Goal: Task Accomplishment & Management: Manage account settings

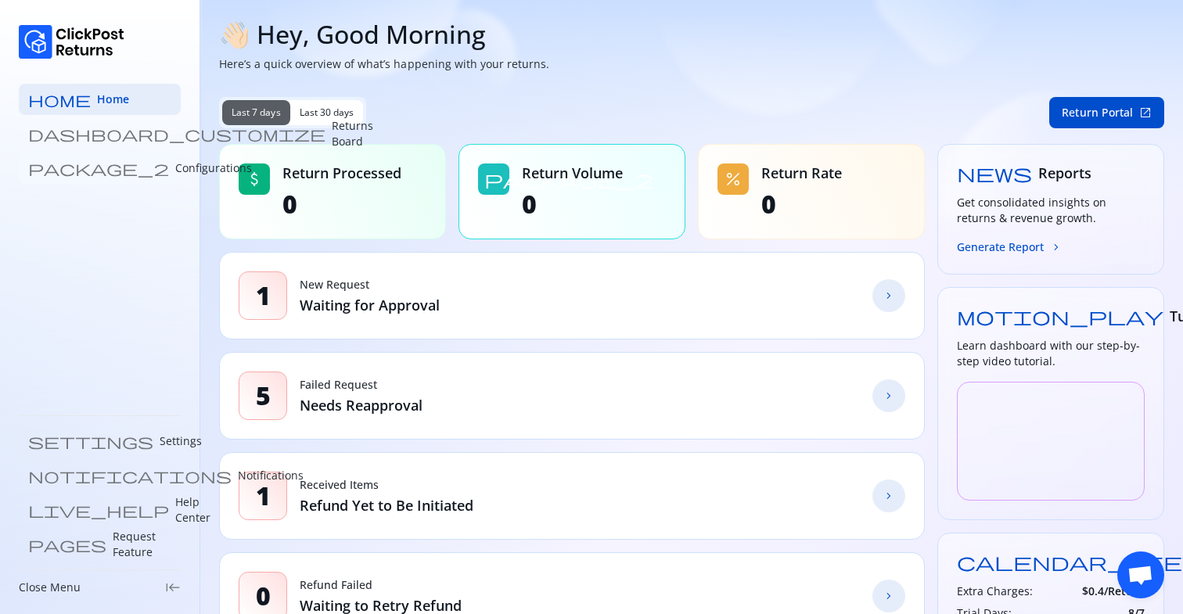
click at [175, 169] on p "Configurations" at bounding box center [213, 168] width 77 height 16
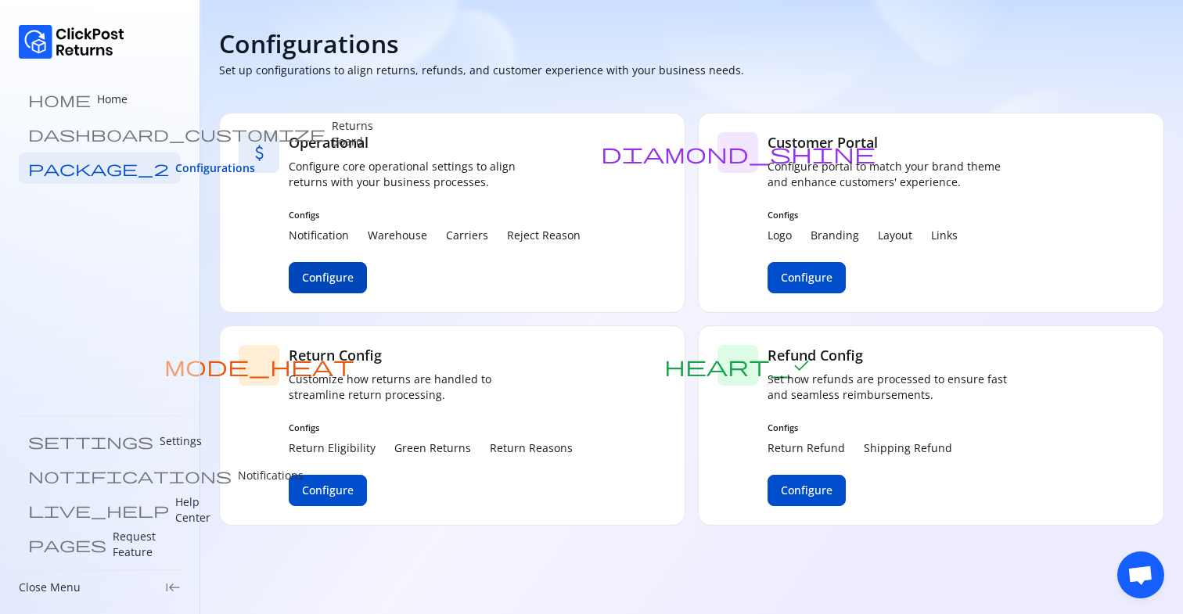
click at [317, 267] on button "Configure" at bounding box center [328, 277] width 78 height 31
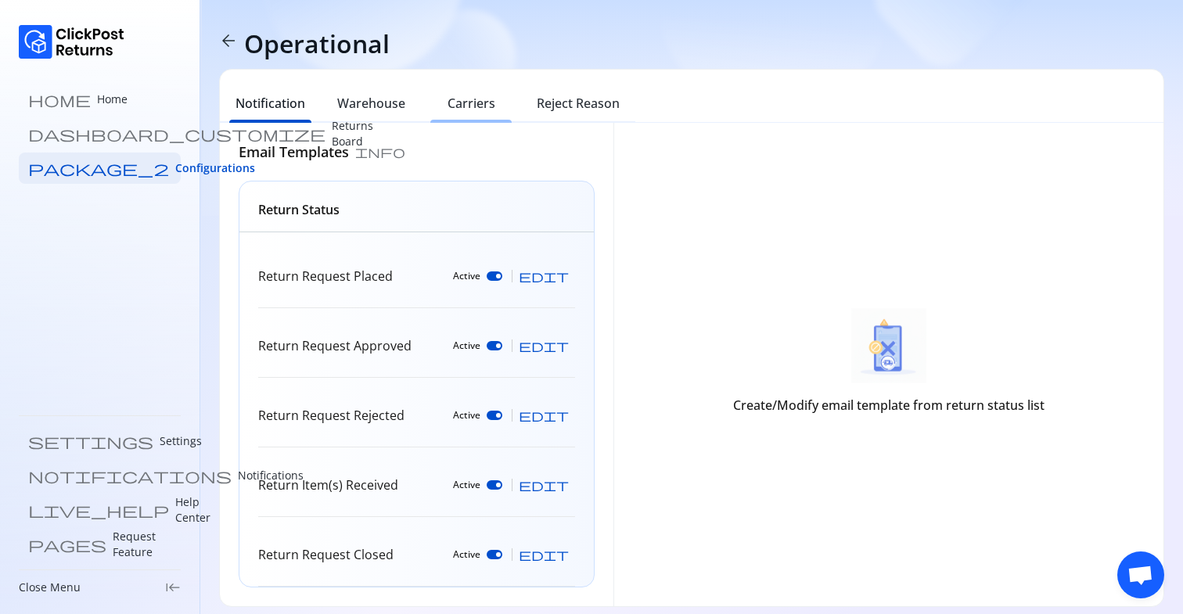
click at [472, 107] on h6 "Carriers" at bounding box center [471, 103] width 48 height 19
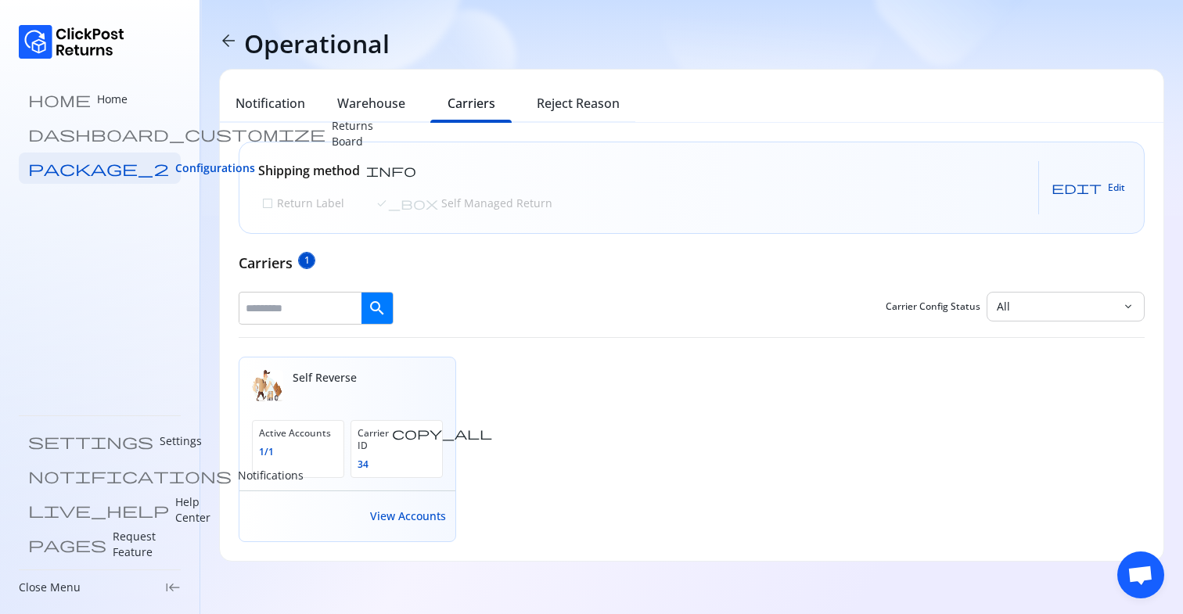
click at [1112, 193] on span "Edit" at bounding box center [1116, 187] width 17 height 13
click at [324, 210] on button "check_box_outline_blank Return Label" at bounding box center [302, 203] width 89 height 22
click at [1116, 191] on button "Save" at bounding box center [1101, 187] width 48 height 25
click at [97, 92] on p "Home" at bounding box center [112, 100] width 31 height 16
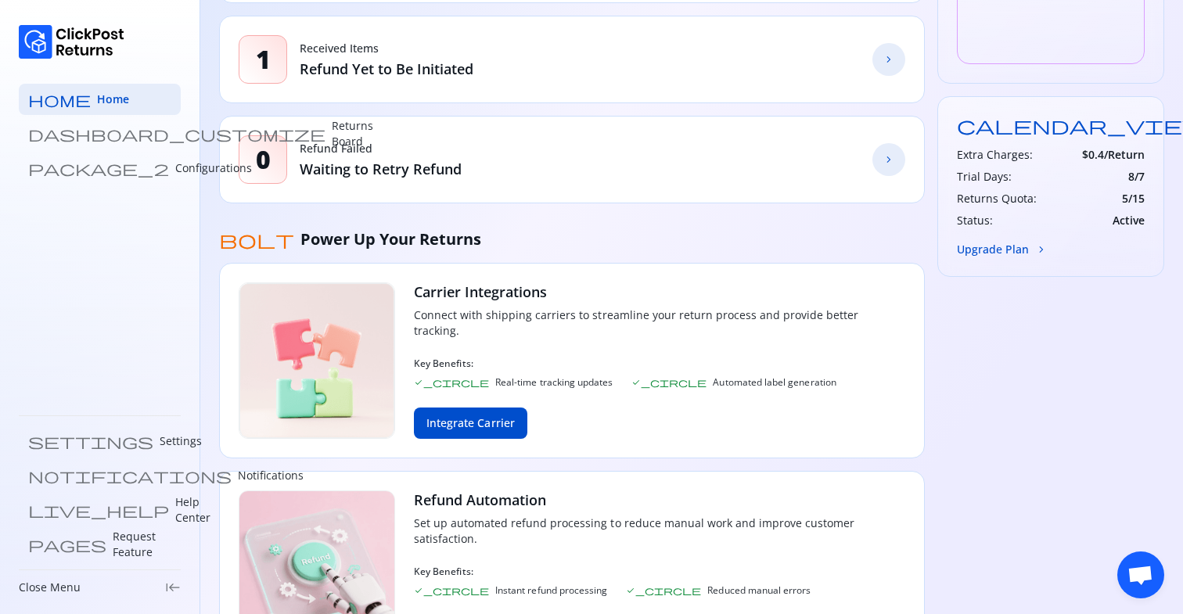
scroll to position [508, 0]
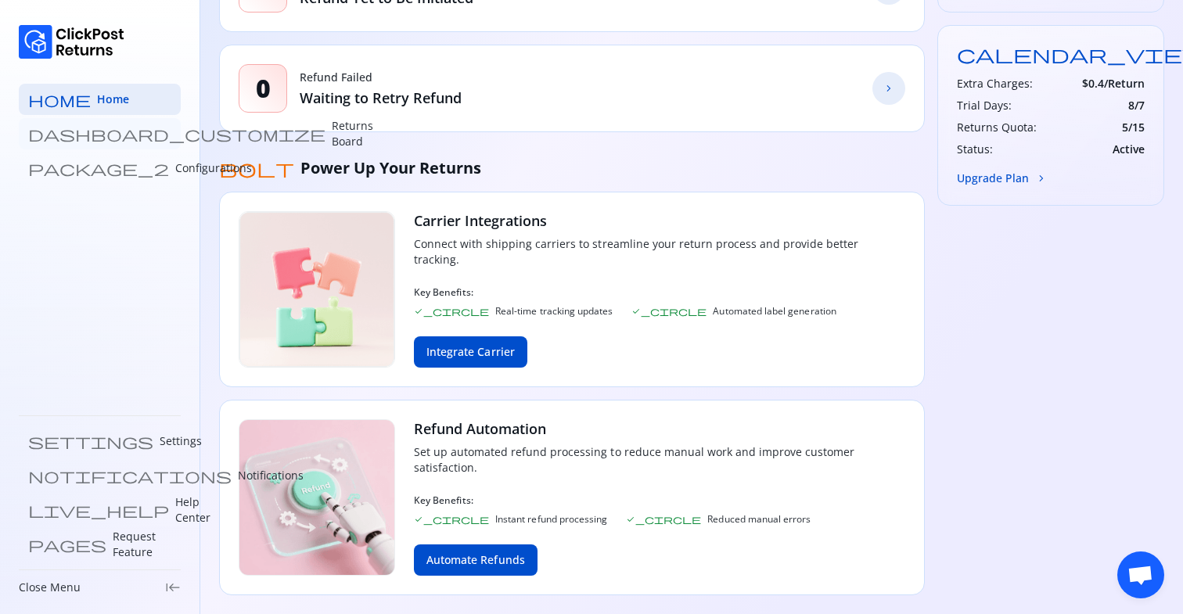
click at [84, 124] on link "dashboard_customize Returns Board" at bounding box center [100, 133] width 162 height 31
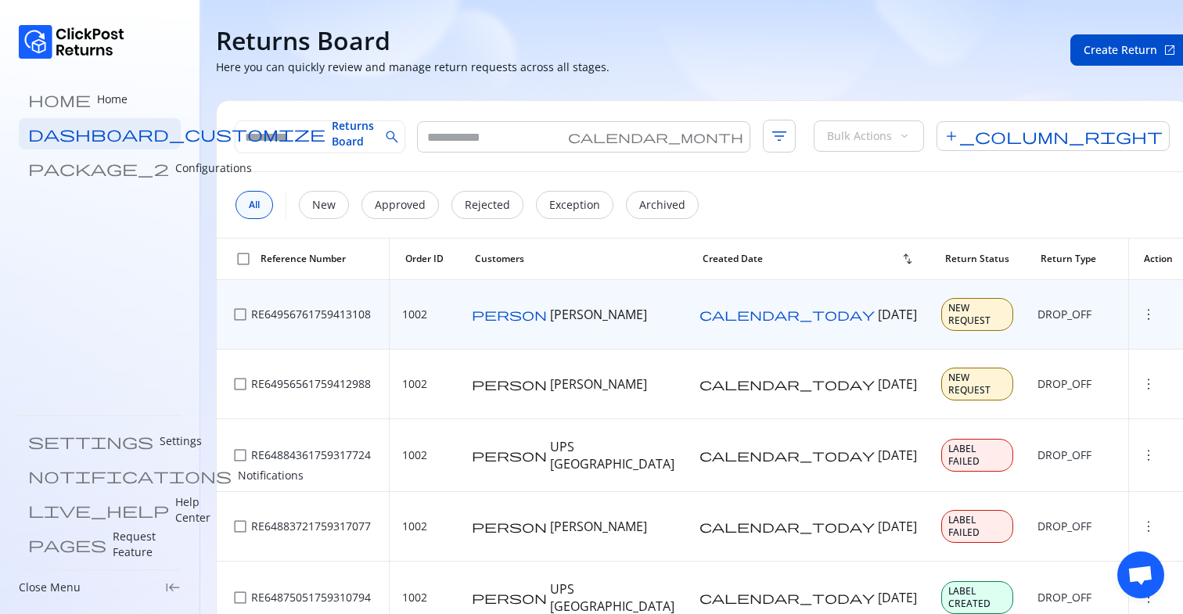
click at [1140, 311] on span "more_vert" at bounding box center [1148, 315] width 16 height 16
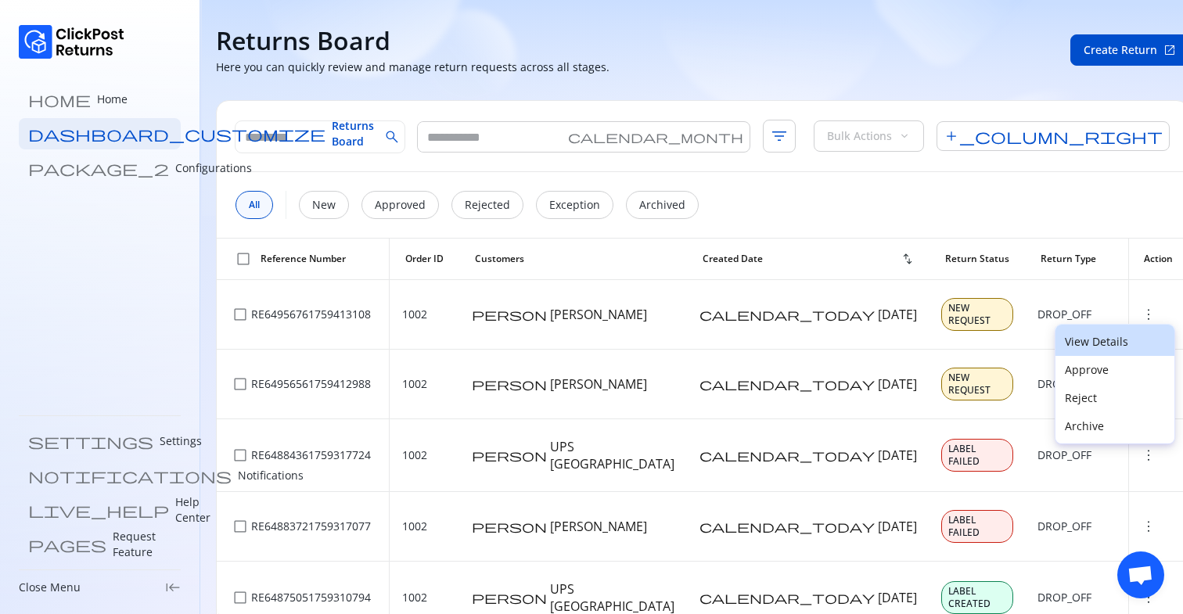
click at [1097, 337] on p "View Details" at bounding box center [1115, 342] width 100 height 16
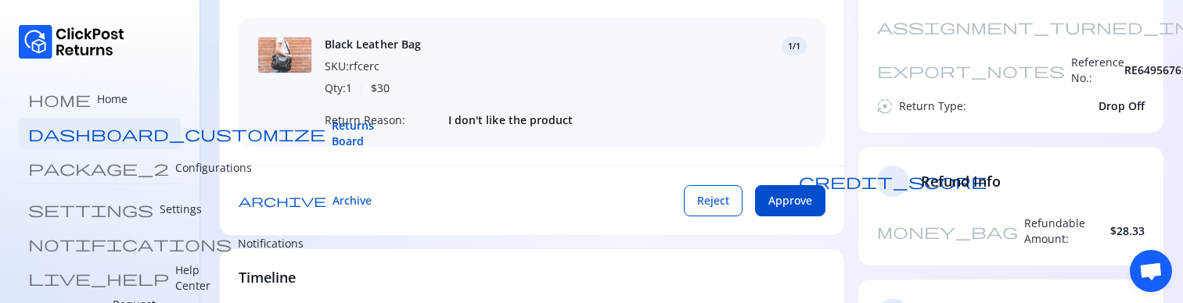
scroll to position [175, 0]
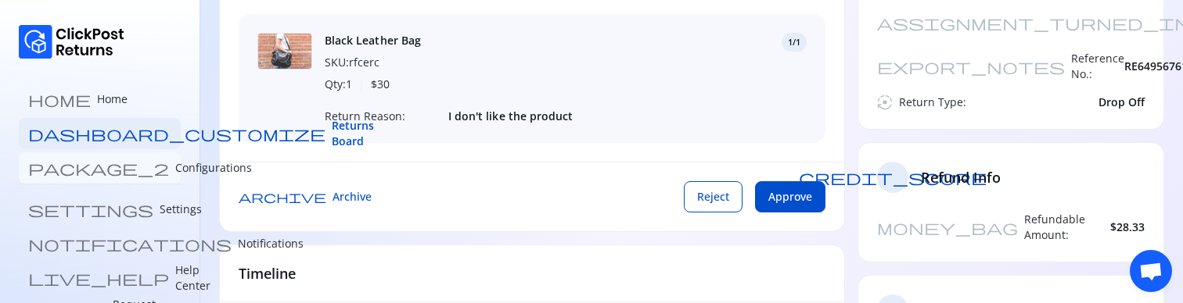
click at [175, 168] on p "Configurations" at bounding box center [213, 168] width 77 height 16
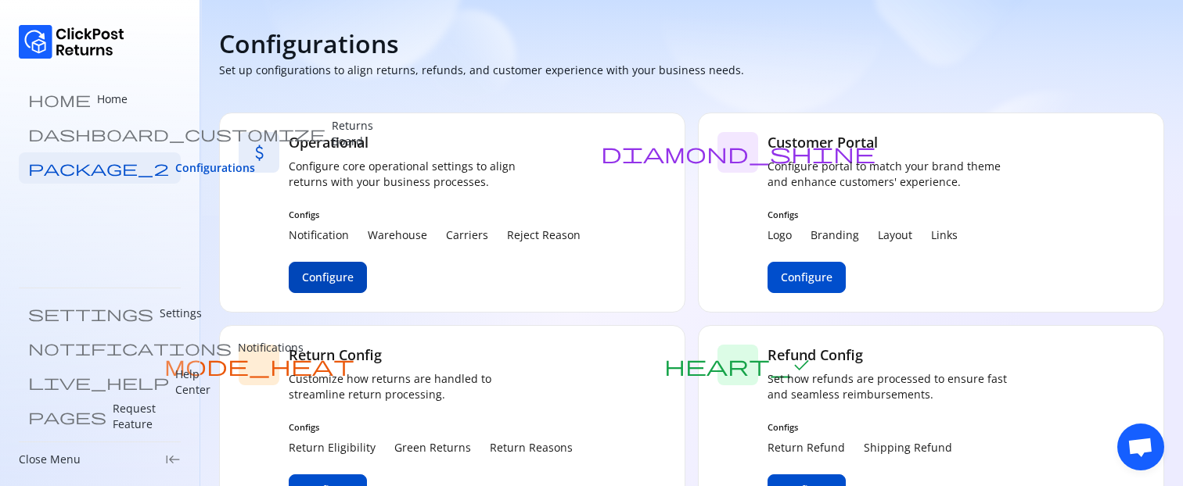
click at [341, 275] on span "Configure" at bounding box center [328, 278] width 52 height 16
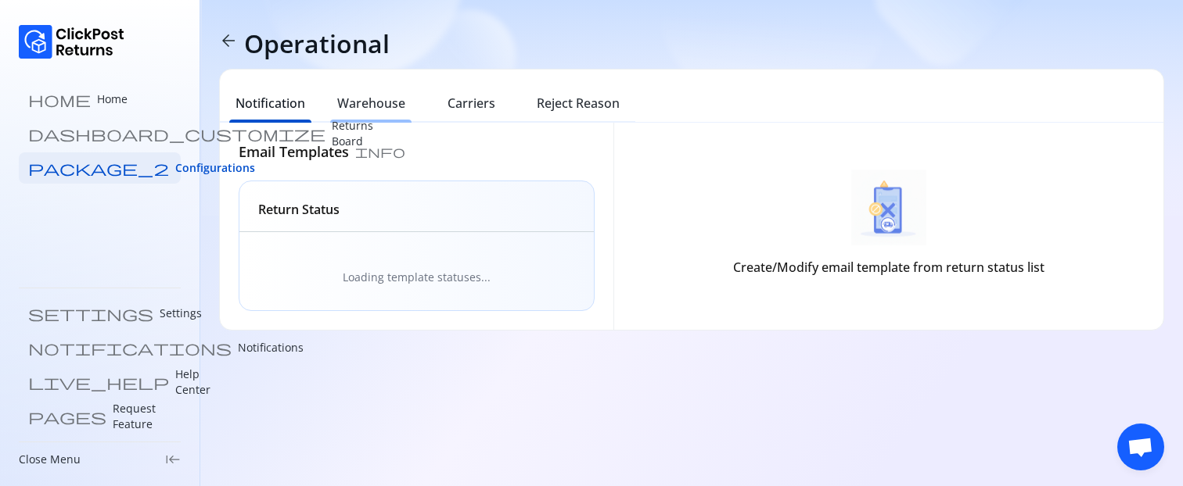
click at [364, 97] on h6 "Warehouse" at bounding box center [371, 103] width 68 height 19
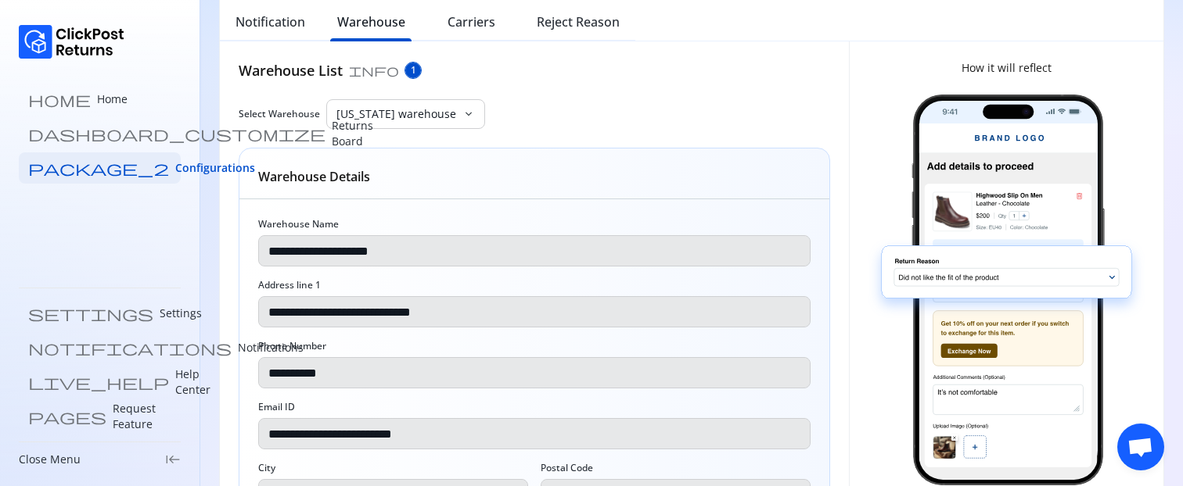
scroll to position [70, 0]
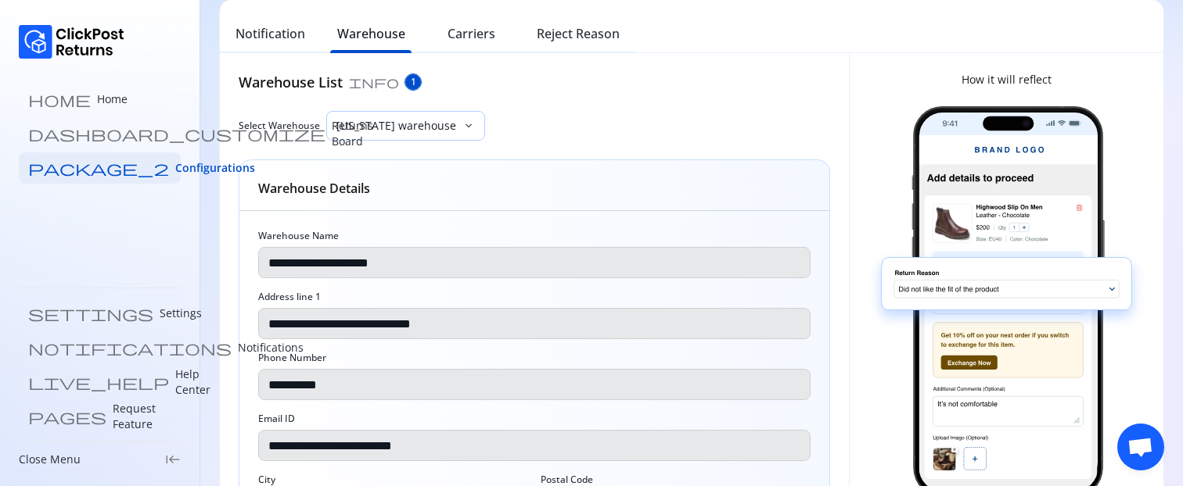
click at [438, 133] on p "[US_STATE] warehouse" at bounding box center [396, 126] width 120 height 16
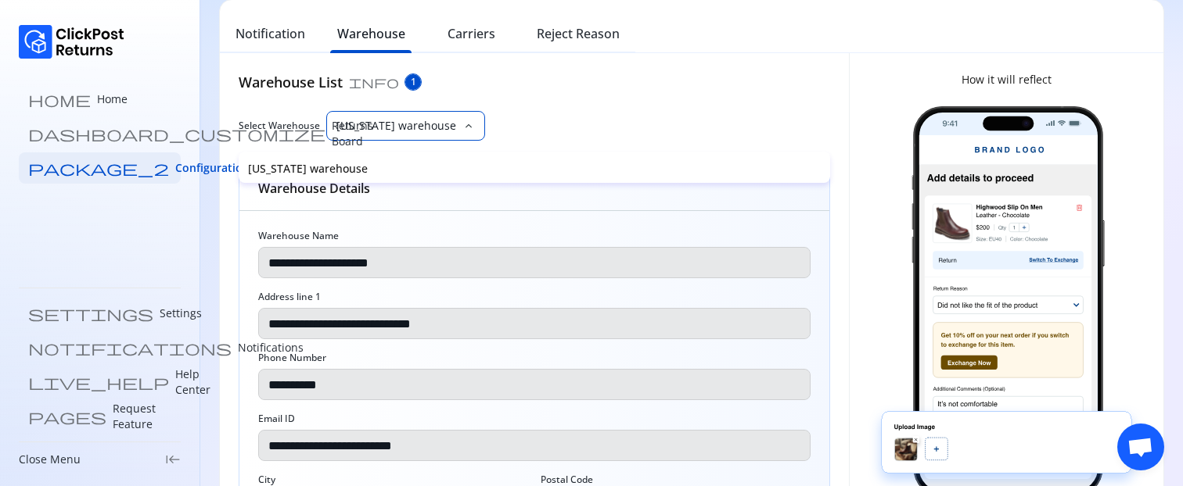
click at [438, 133] on p "[US_STATE] warehouse" at bounding box center [396, 126] width 120 height 16
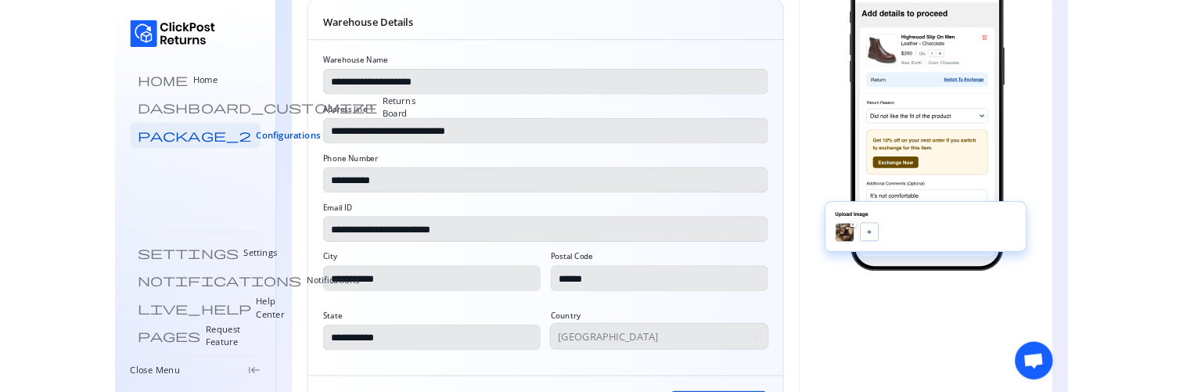
scroll to position [319, 0]
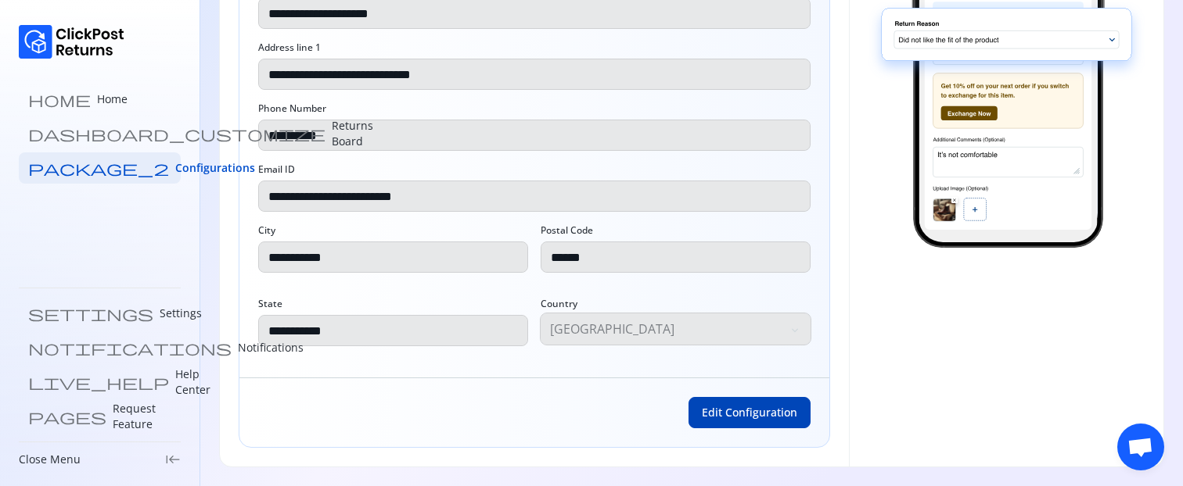
click at [713, 303] on span "Edit Configuration" at bounding box center [749, 413] width 95 height 16
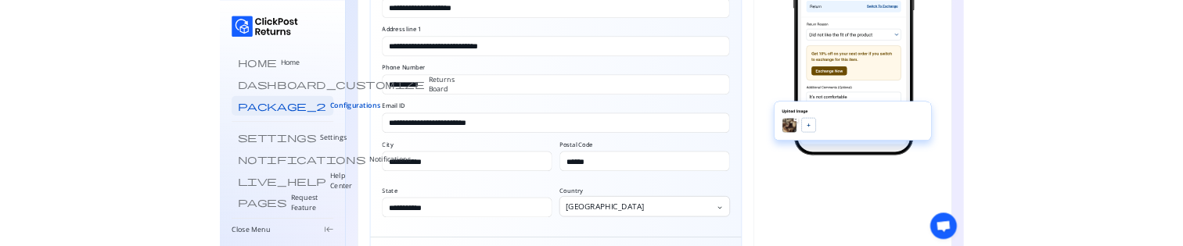
scroll to position [414, 0]
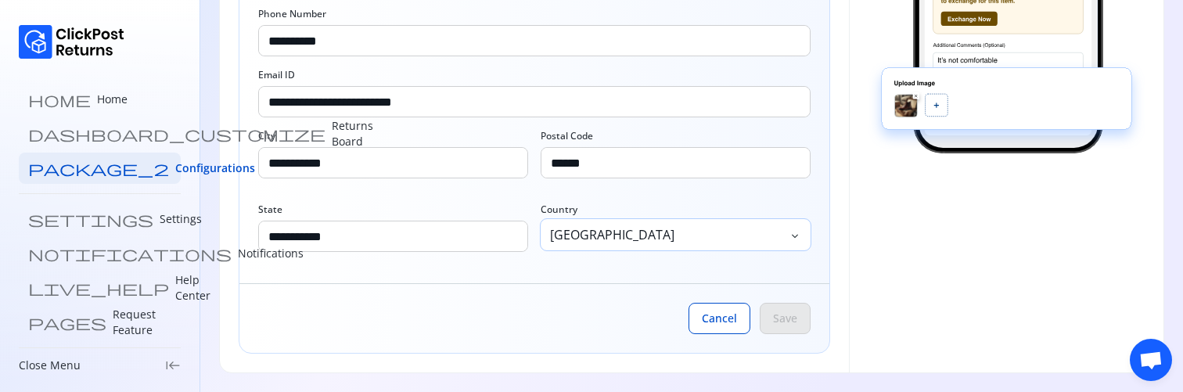
click at [639, 239] on p "[GEOGRAPHIC_DATA]" at bounding box center [667, 234] width 235 height 19
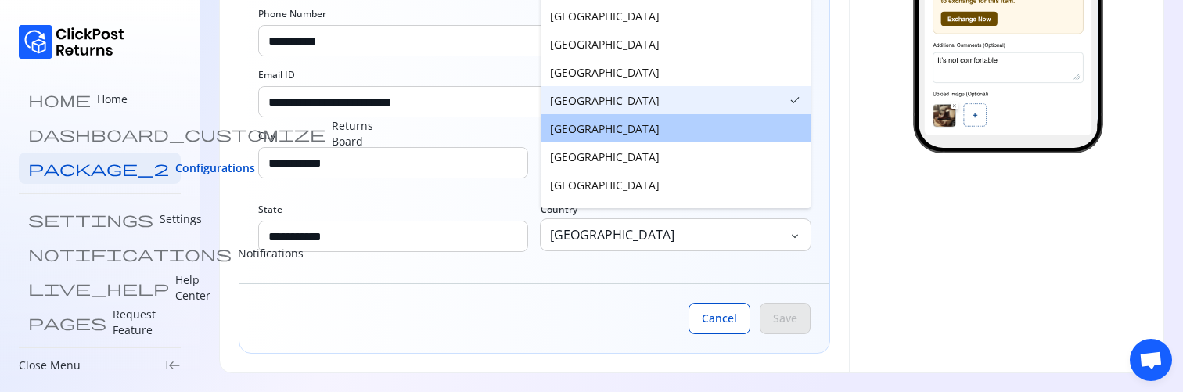
click at [604, 140] on button "Canada" at bounding box center [675, 128] width 270 height 28
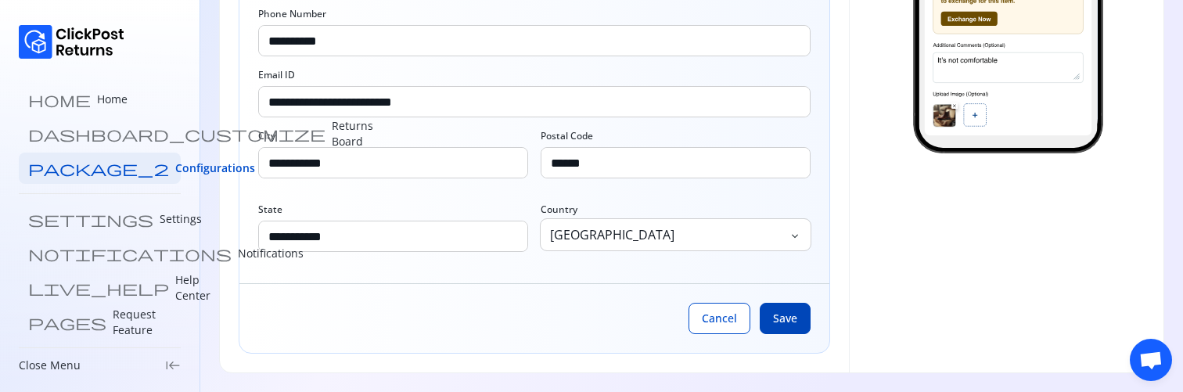
click at [787, 303] on span "Save" at bounding box center [785, 319] width 24 height 16
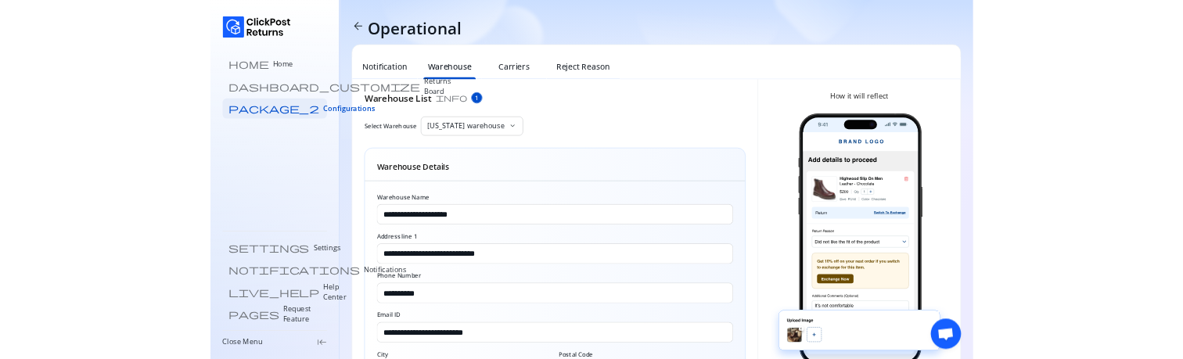
scroll to position [249, 0]
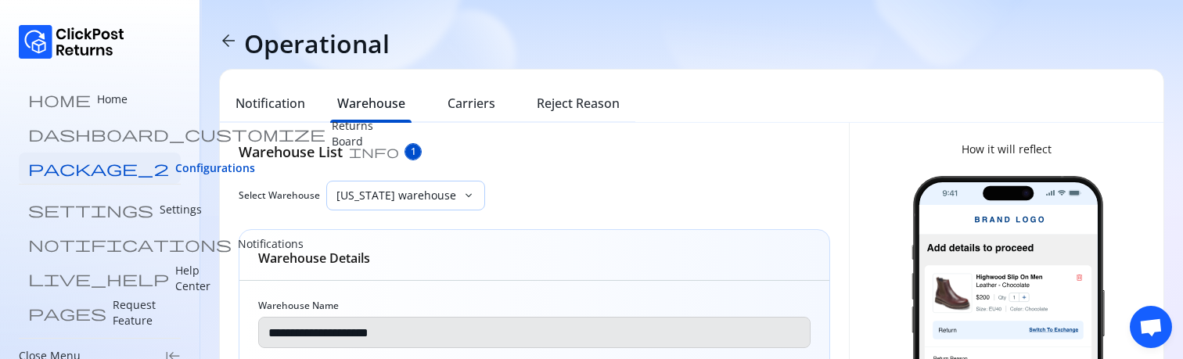
click at [385, 190] on p "[US_STATE] warehouse" at bounding box center [396, 196] width 120 height 16
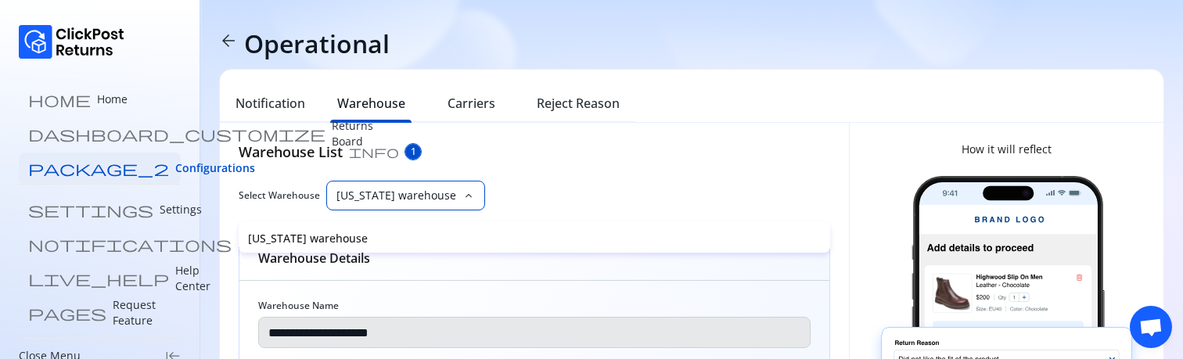
click at [385, 190] on p "[US_STATE] warehouse" at bounding box center [396, 196] width 120 height 16
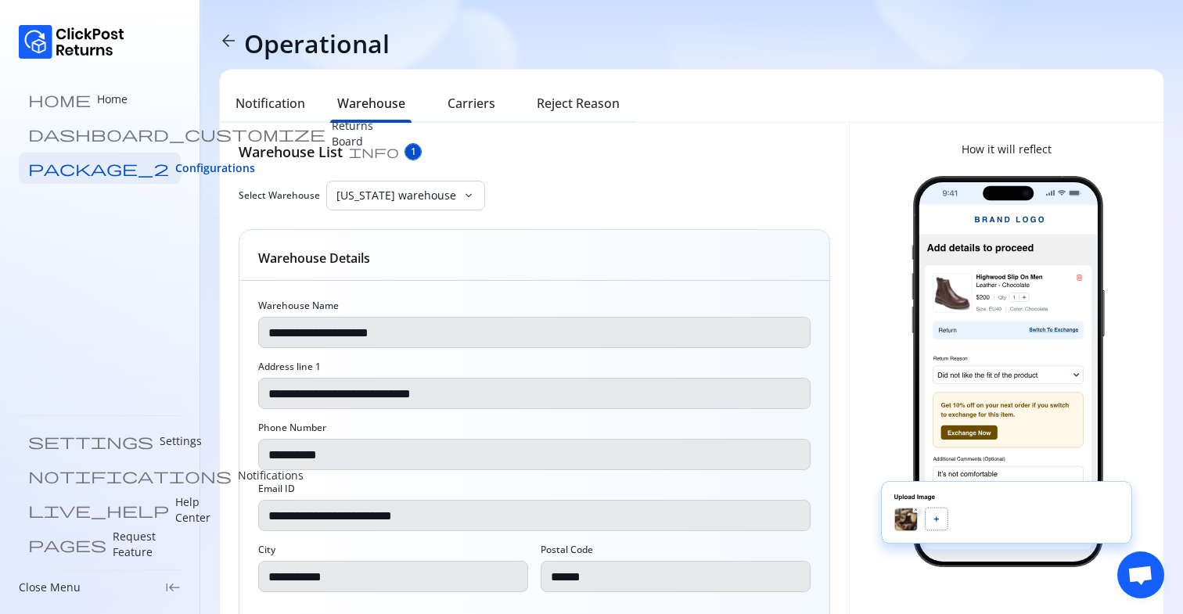
click at [332, 131] on p "Returns Board" at bounding box center [352, 133] width 41 height 31
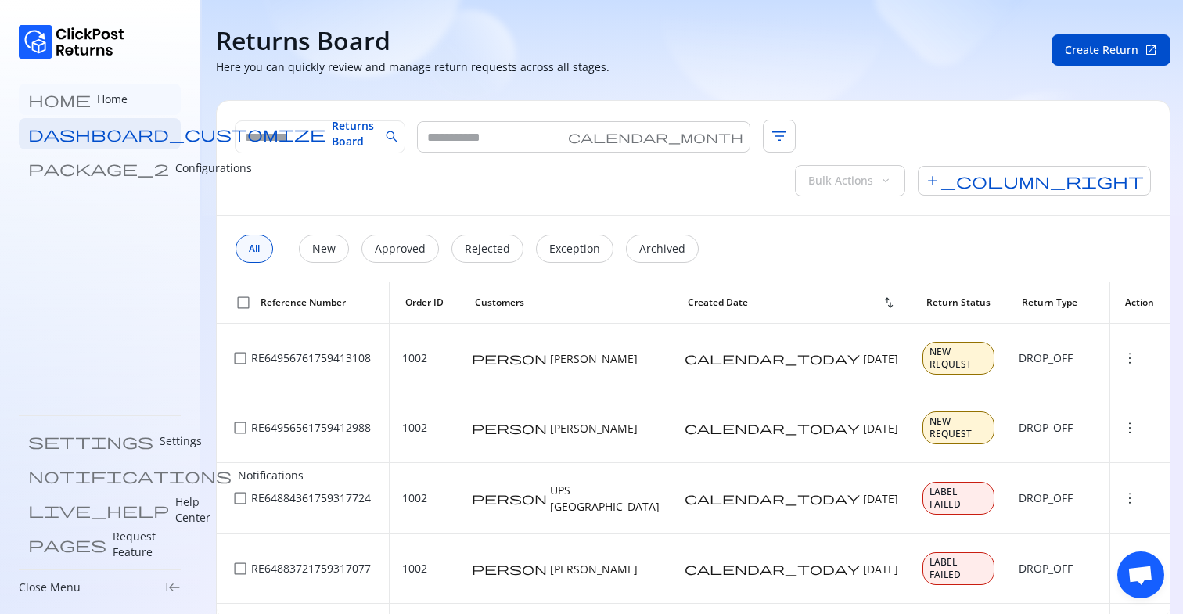
click at [110, 100] on link "home Home" at bounding box center [100, 99] width 162 height 31
